Goal: Information Seeking & Learning: Learn about a topic

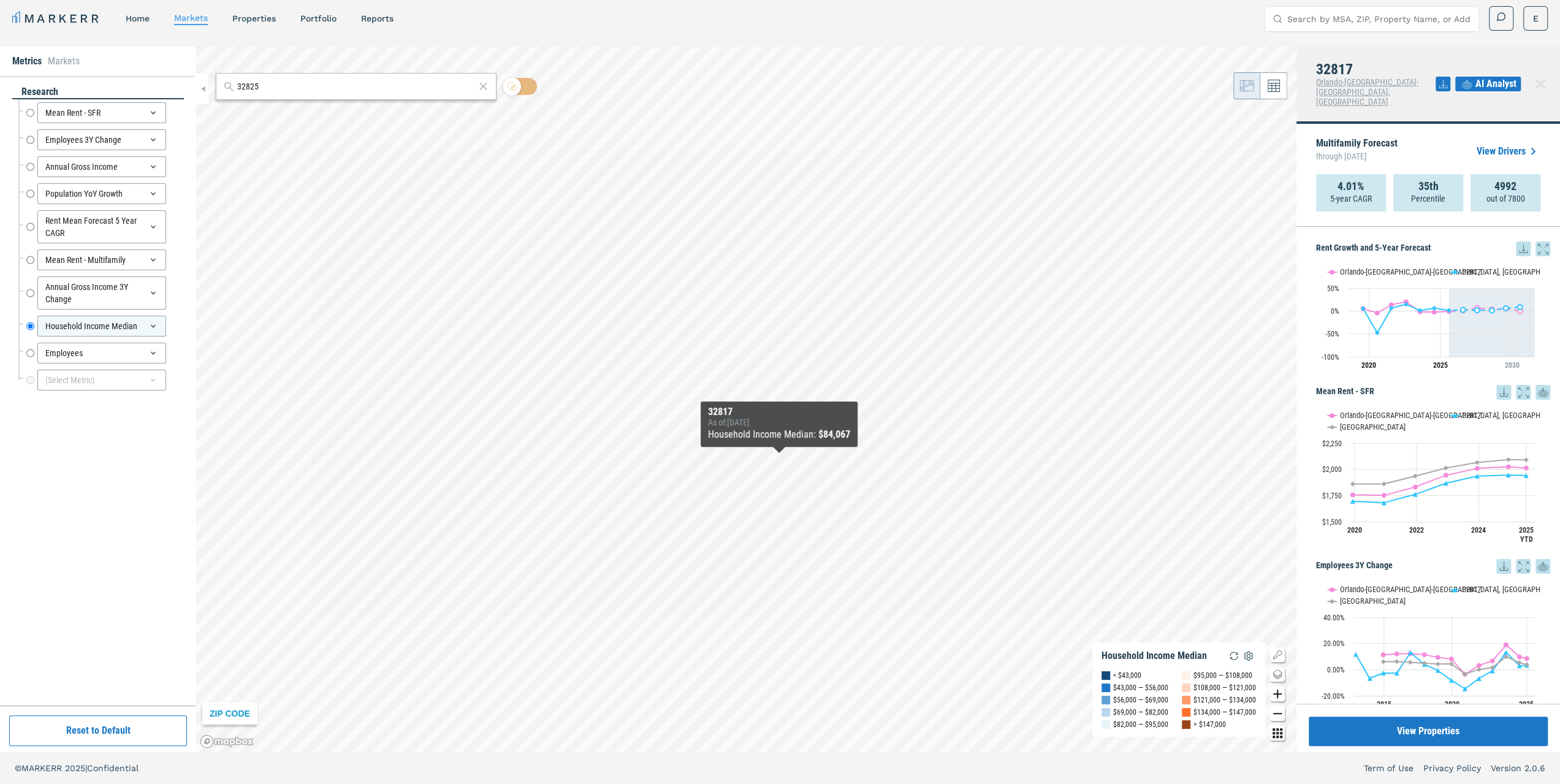
scroll to position [1237, 0]
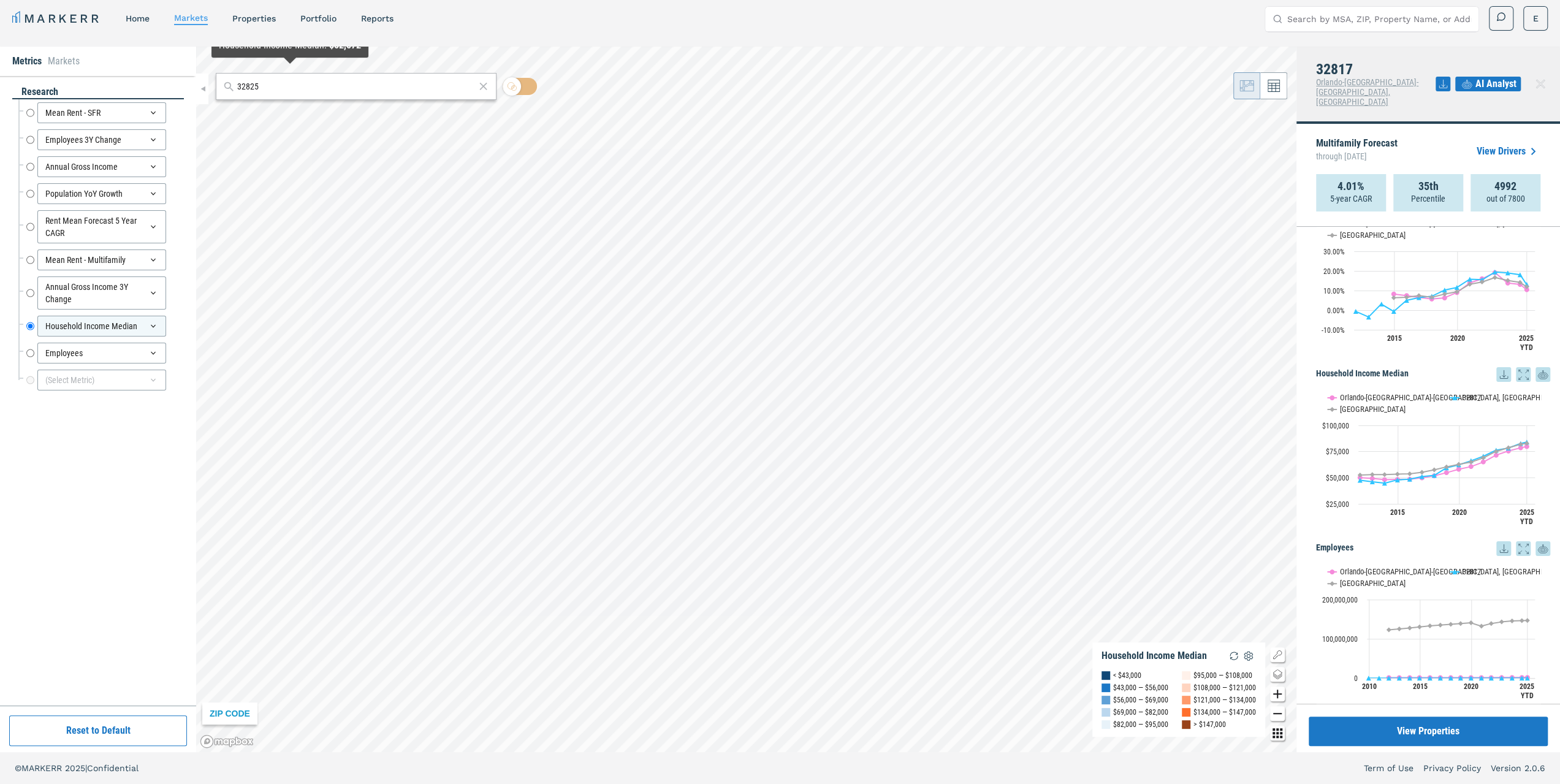
click at [289, 95] on div "32825" at bounding box center [356, 87] width 281 height 27
drag, startPoint x: 299, startPoint y: 85, endPoint x: 265, endPoint y: 82, distance: 34.1
click at [287, 85] on input "32825" at bounding box center [356, 87] width 237 height 13
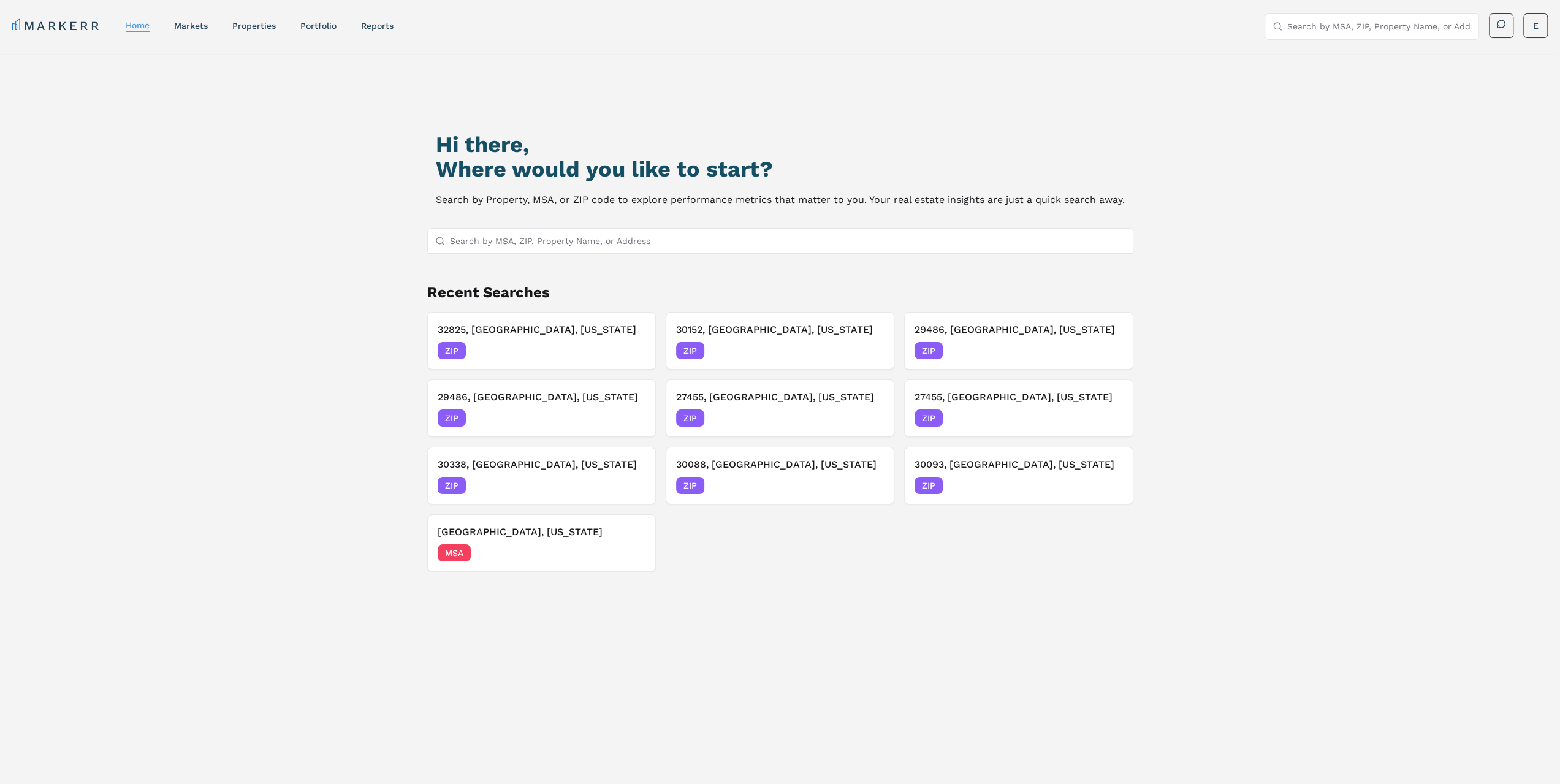
click at [556, 242] on input "Search by MSA, ZIP, Property Name, or Address" at bounding box center [788, 241] width 676 height 25
type input "37067"
click at [566, 273] on div "37067, Franklin, Tennessee ZIP" at bounding box center [780, 265] width 705 height 21
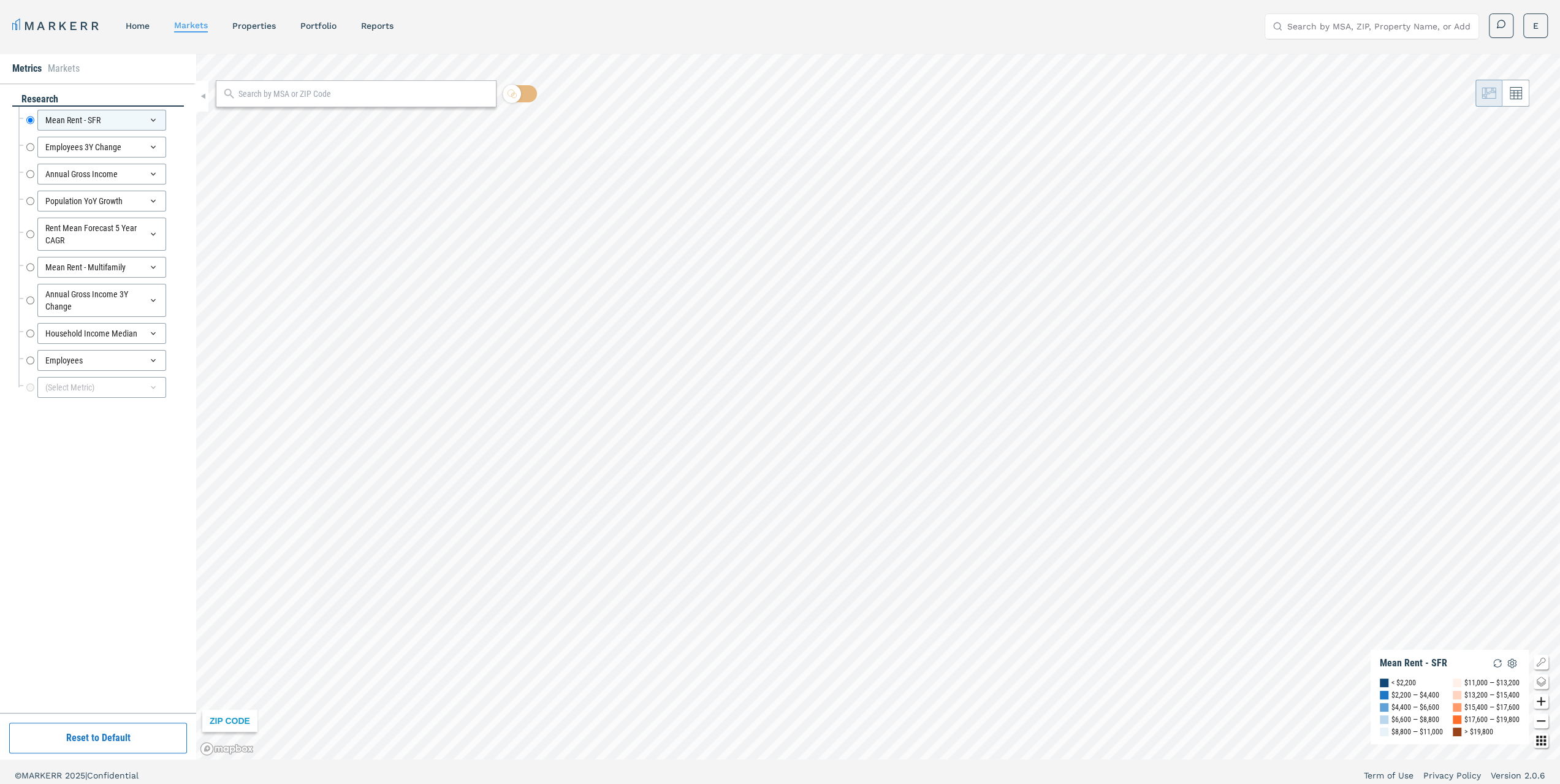
click at [376, 102] on div at bounding box center [356, 94] width 281 height 27
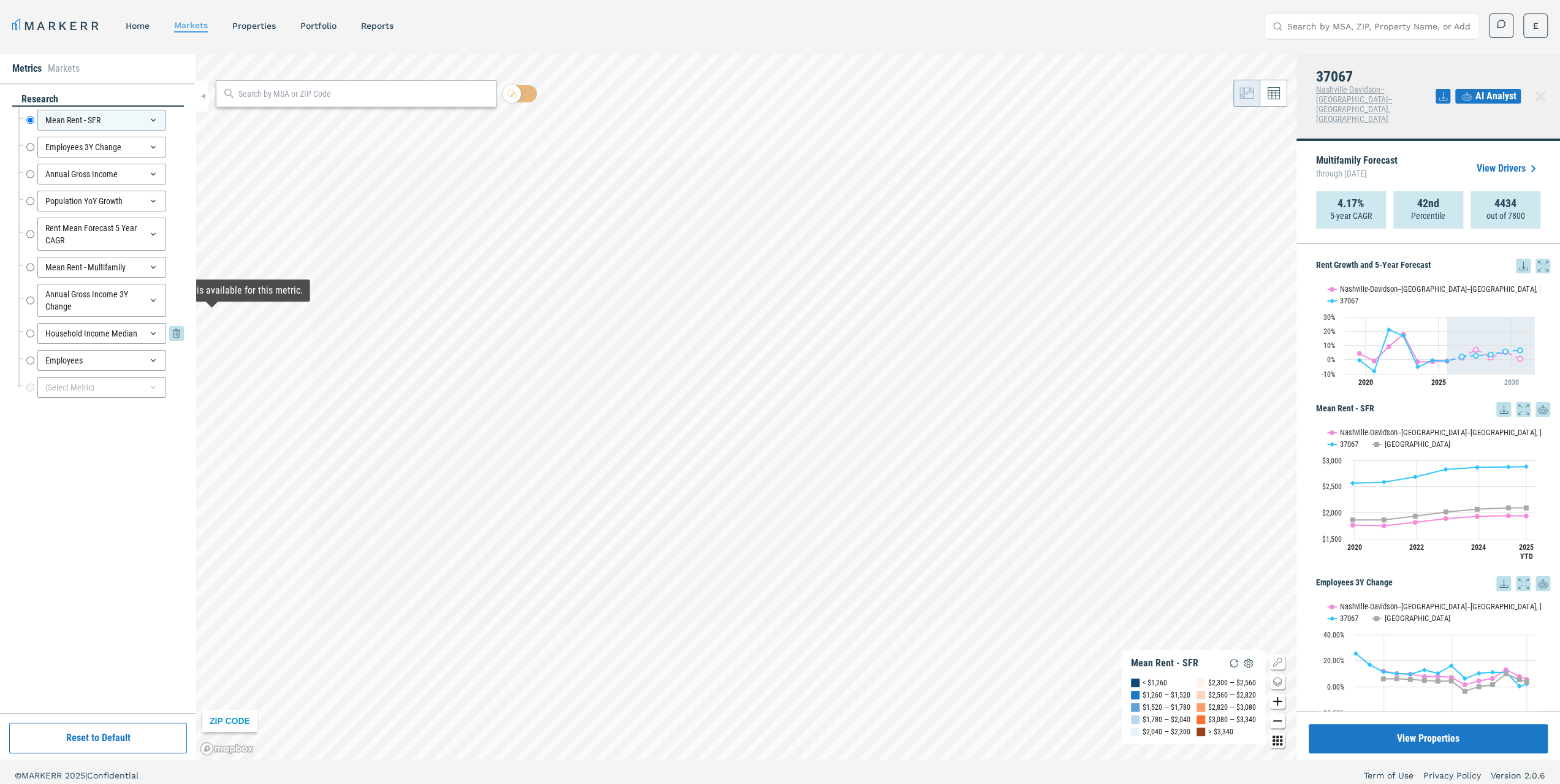
click at [31, 329] on input "Household Income Median" at bounding box center [30, 334] width 8 height 21
radio input "false"
radio input "true"
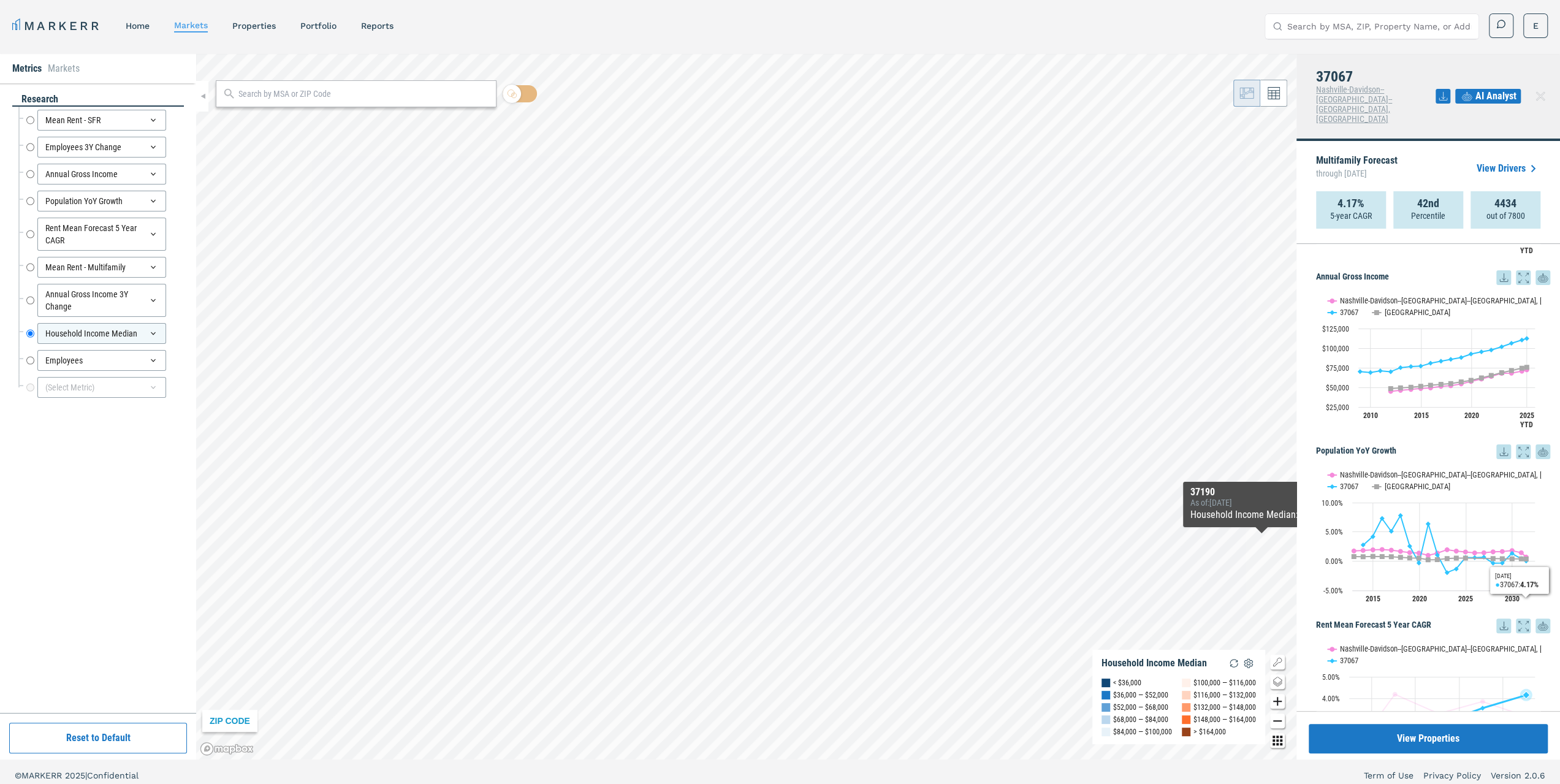
scroll to position [368, 0]
